Goal: Information Seeking & Learning: Learn about a topic

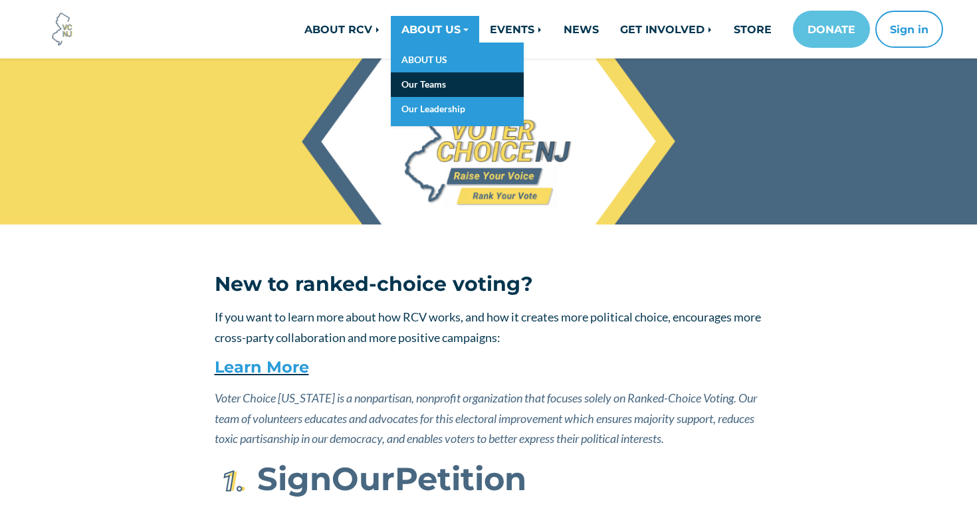
click at [415, 82] on link "Our Teams" at bounding box center [457, 84] width 133 height 25
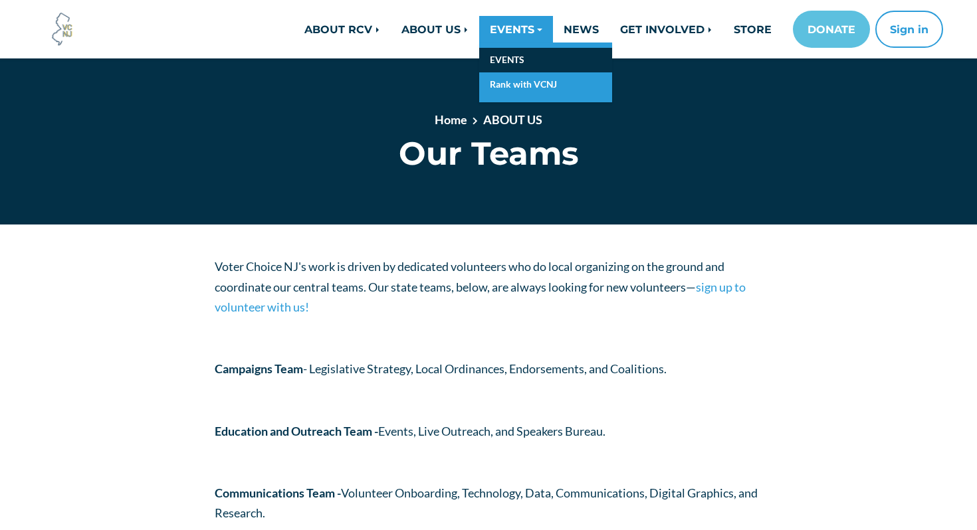
click at [514, 68] on link "EVENTS" at bounding box center [545, 60] width 133 height 25
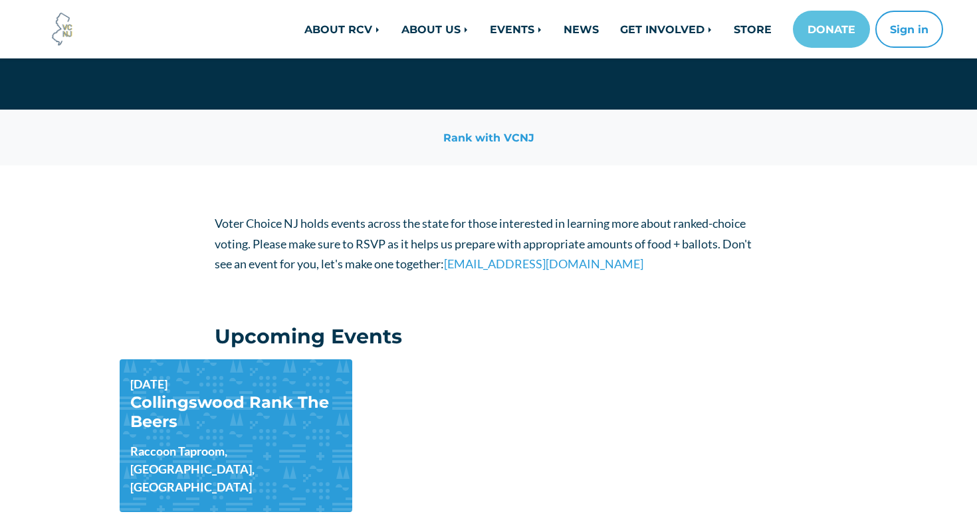
scroll to position [124, 0]
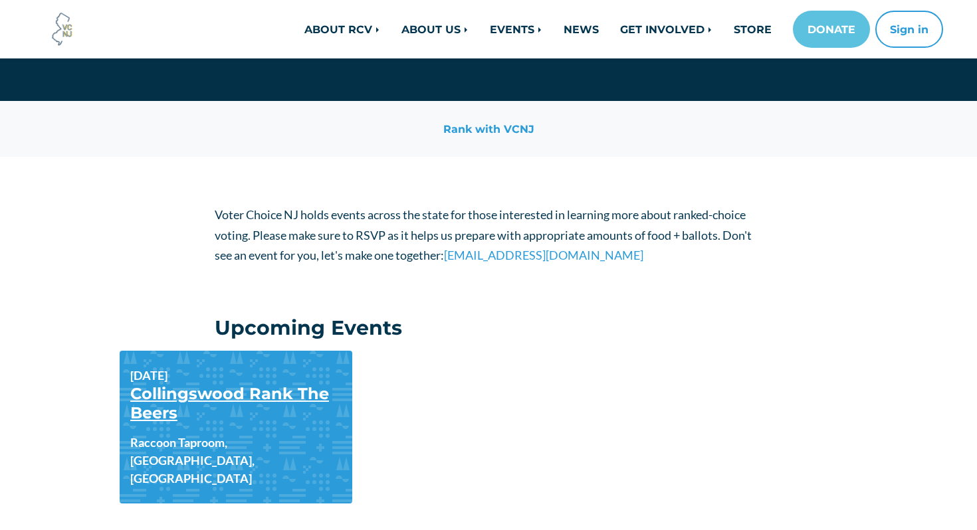
click at [233, 398] on link "Collingswood Rank The Beers" at bounding box center [229, 403] width 199 height 39
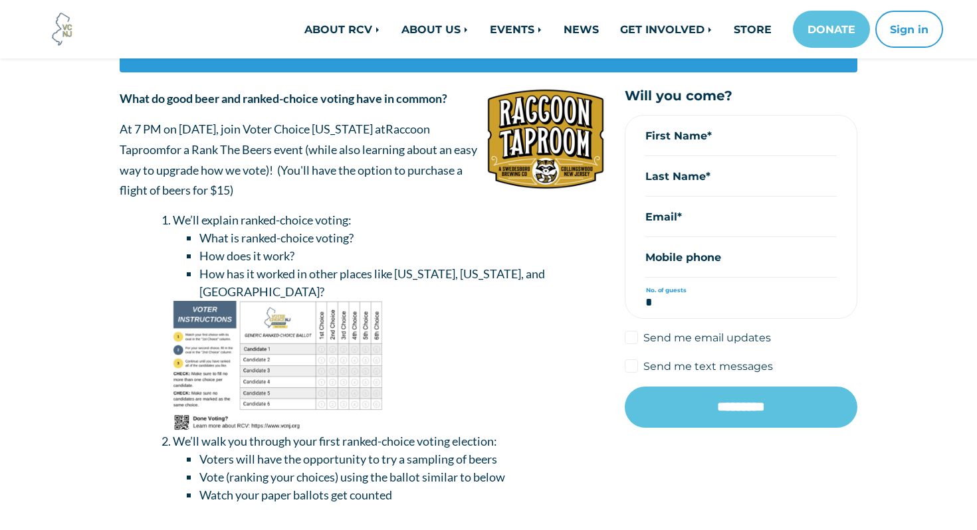
scroll to position [259, 0]
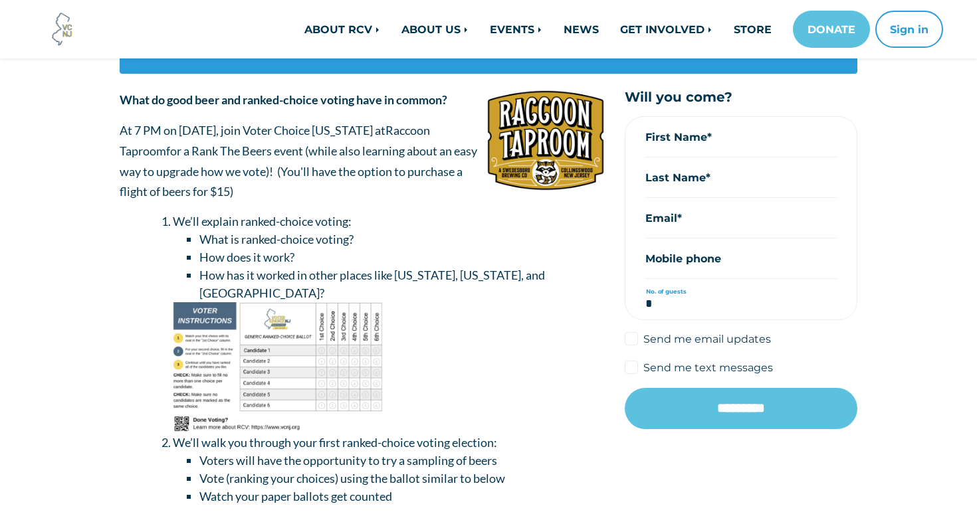
click at [303, 276] on li "How has it worked in other places like Maine, Alaska, and NYC?" at bounding box center [401, 285] width 405 height 36
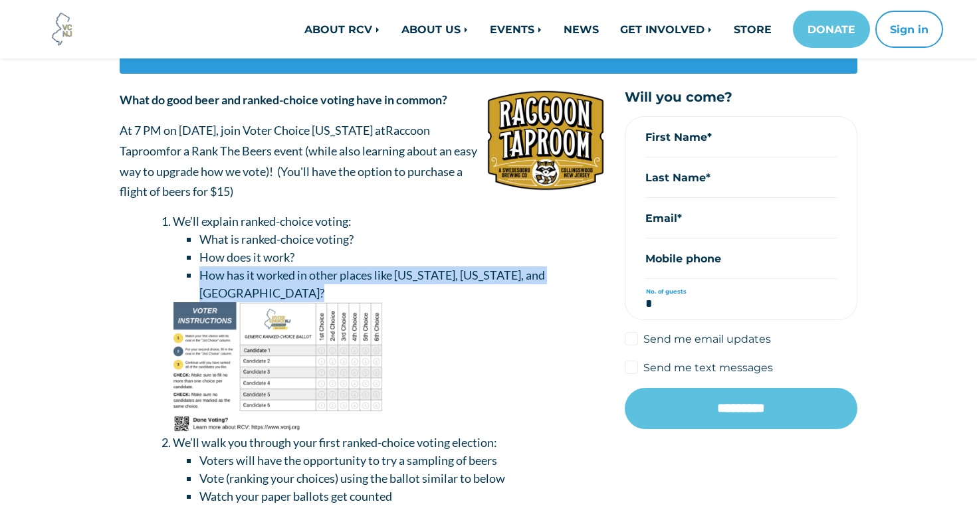
click at [303, 276] on li "How has it worked in other places like Maine, Alaska, and NYC?" at bounding box center [401, 285] width 405 height 36
click at [291, 257] on li "How does it work?" at bounding box center [401, 258] width 405 height 18
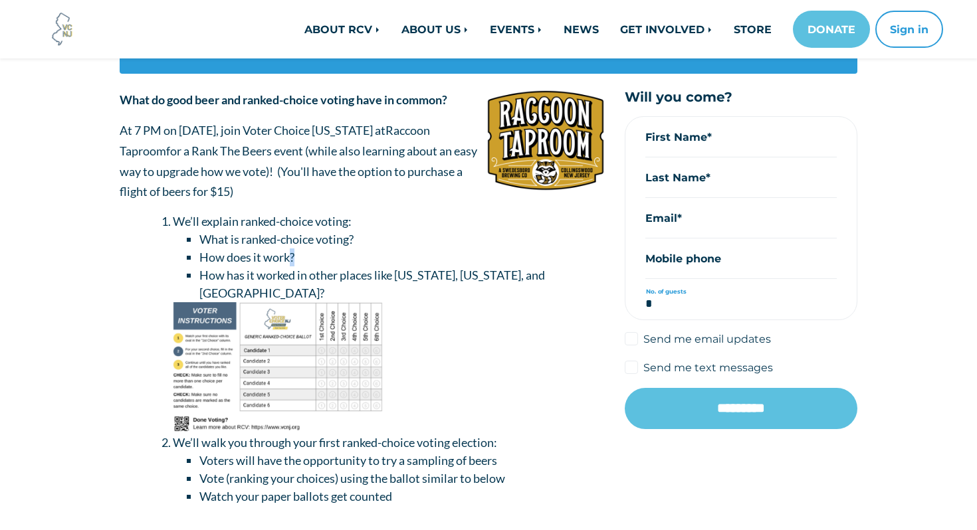
click at [291, 257] on li "How does it work?" at bounding box center [401, 258] width 405 height 18
click at [297, 245] on li "What is ranked-choice voting?" at bounding box center [401, 240] width 405 height 18
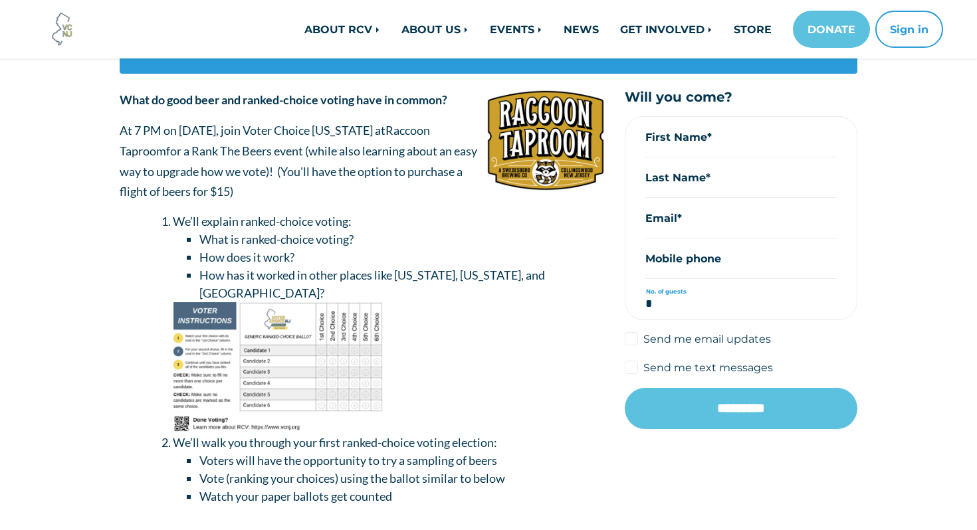
click at [382, 158] on p "At 7 PM on September 9th, join Voter Choice New Jersey at Raccoon Taproom for a…" at bounding box center [362, 160] width 485 height 81
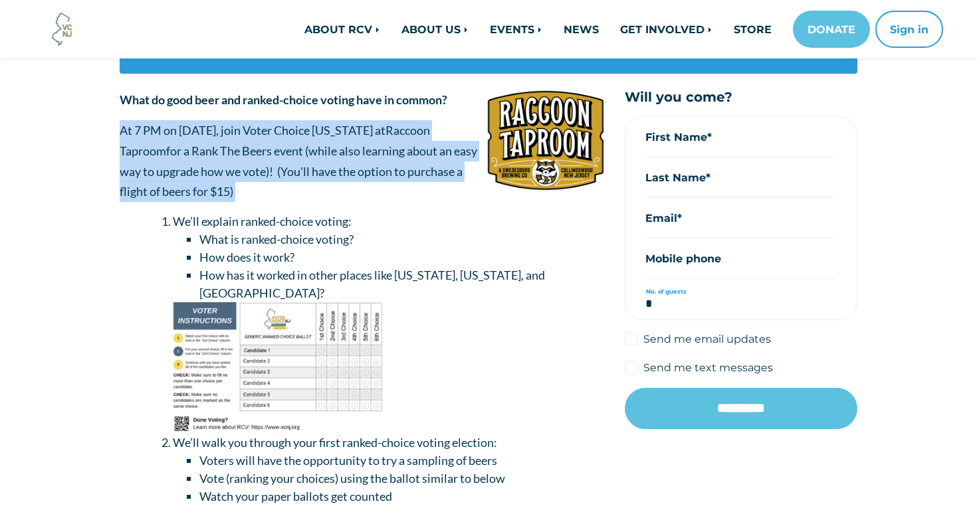
click at [382, 158] on p "At 7 PM on September 9th, join Voter Choice New Jersey at Raccoon Taproom for a…" at bounding box center [362, 160] width 485 height 81
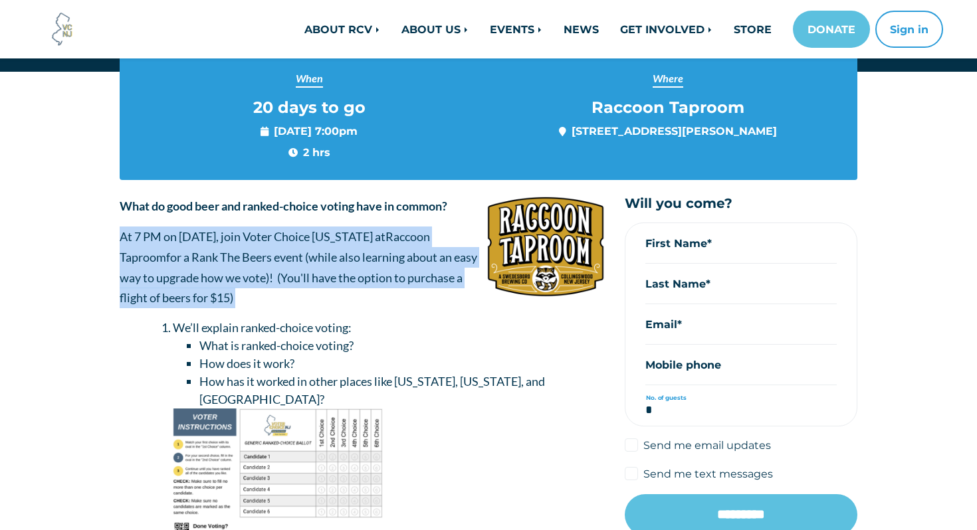
scroll to position [151, 0]
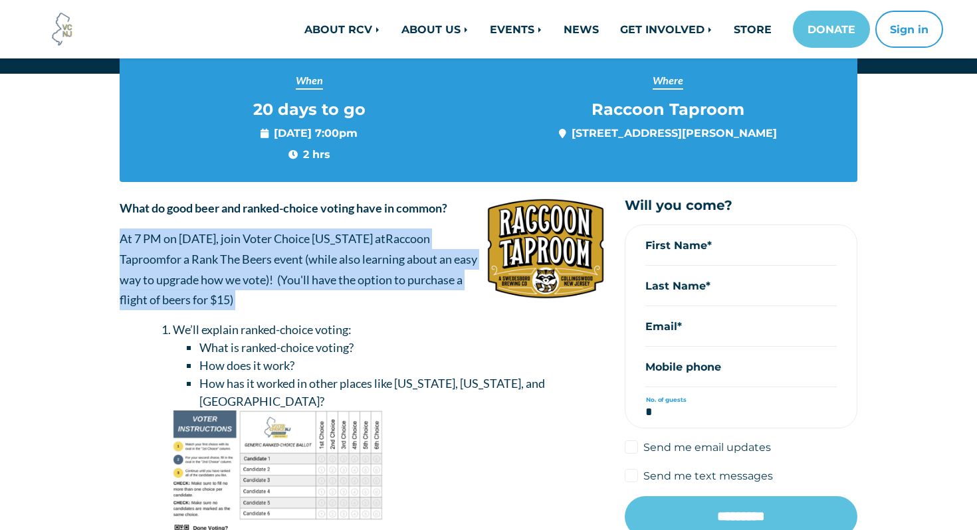
copy div "At 7 PM on September 9th, join Voter Choice New Jersey at Raccoon Taproom for a…"
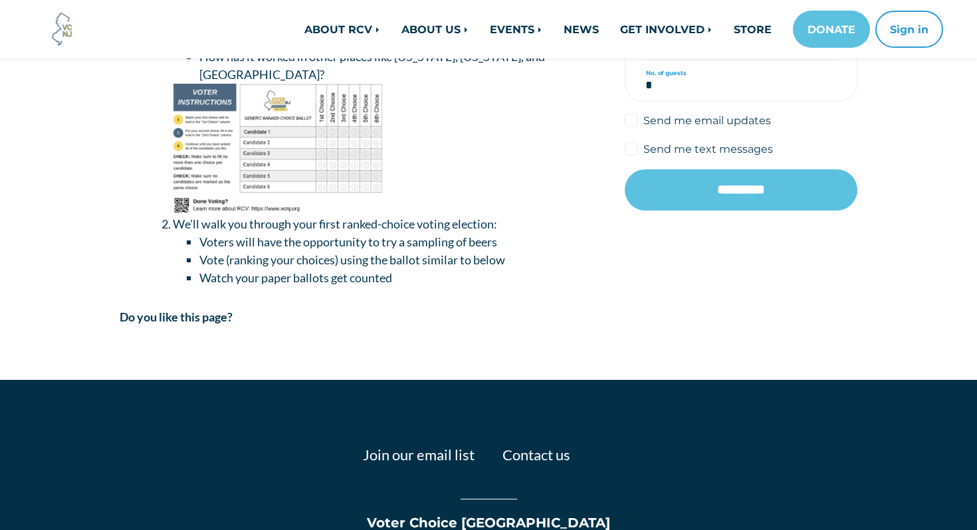
scroll to position [476, 0]
